Goal: Information Seeking & Learning: Learn about a topic

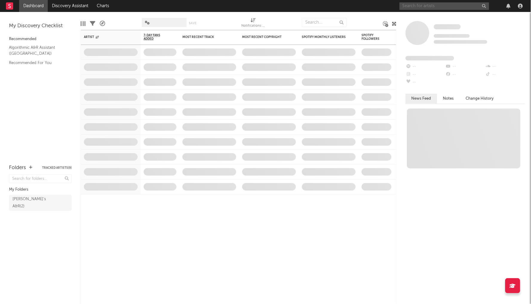
click at [456, 4] on input "text" at bounding box center [445, 5] width 90 height 7
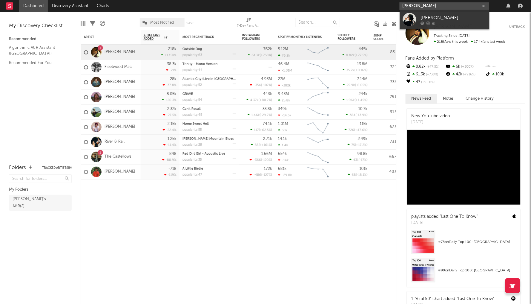
type input "[PERSON_NAME]"
drag, startPoint x: 444, startPoint y: 9, endPoint x: 494, endPoint y: 8, distance: 50.2
click at [494, 8] on div "[PERSON_NAME]" at bounding box center [462, 6] width 125 height 12
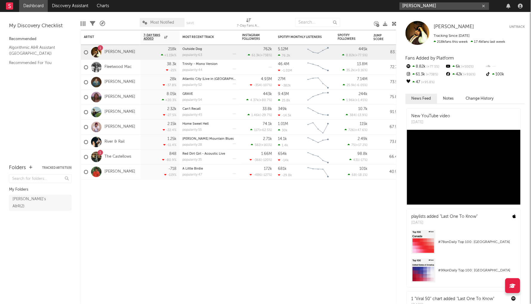
click at [471, 7] on input "[PERSON_NAME]" at bounding box center [445, 5] width 90 height 7
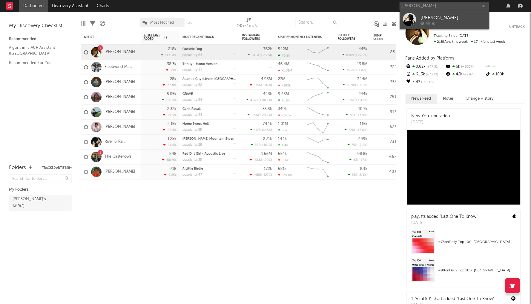
drag, startPoint x: 471, startPoint y: 7, endPoint x: 459, endPoint y: 18, distance: 16.1
click at [459, 18] on div "[PERSON_NAME]" at bounding box center [454, 17] width 66 height 7
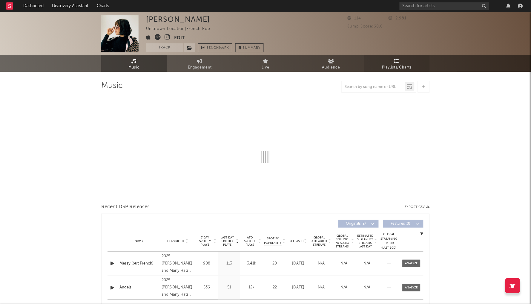
select select "1w"
